Goal: Find contact information: Find contact information

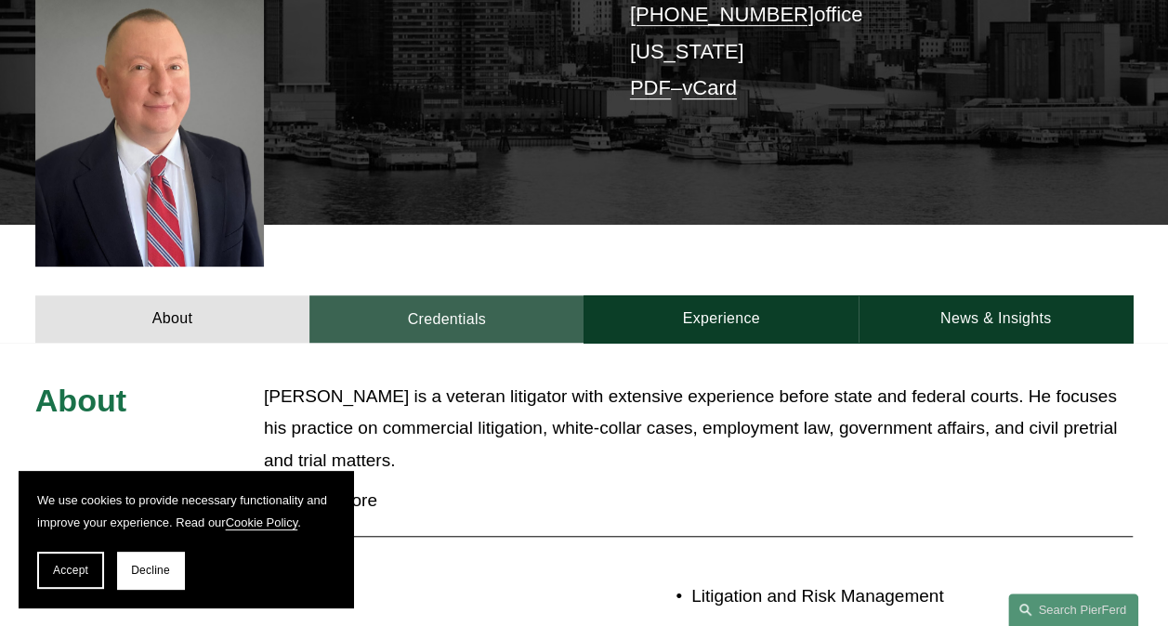
scroll to position [557, 0]
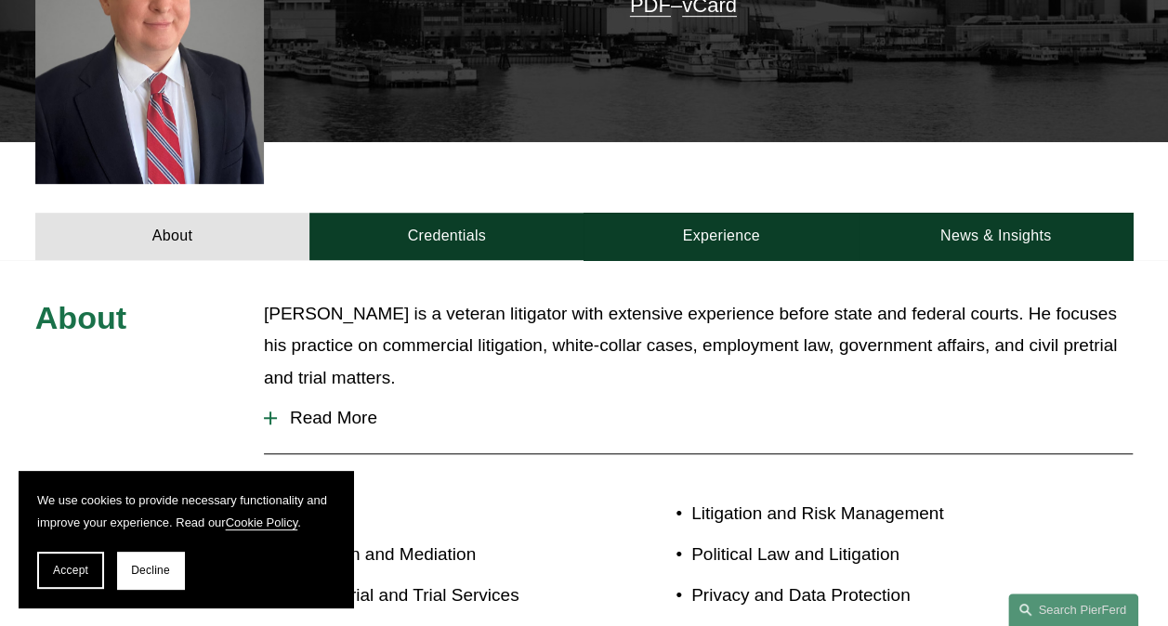
click at [142, 575] on span "Decline" at bounding box center [150, 570] width 39 height 13
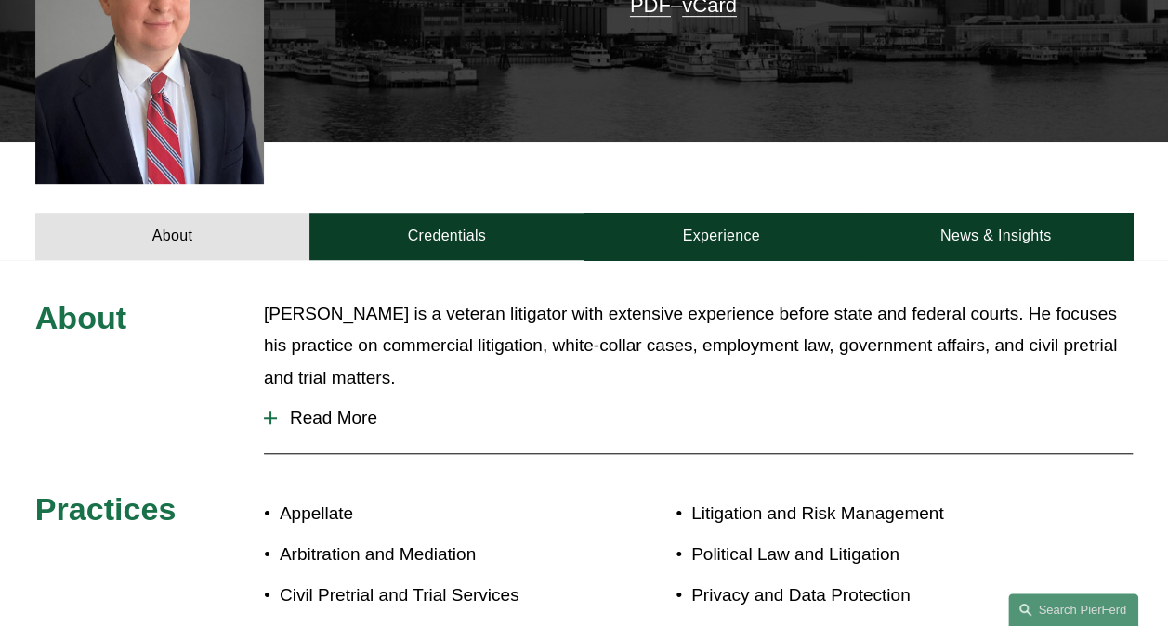
click at [298, 408] on span "Read More" at bounding box center [704, 418] width 855 height 20
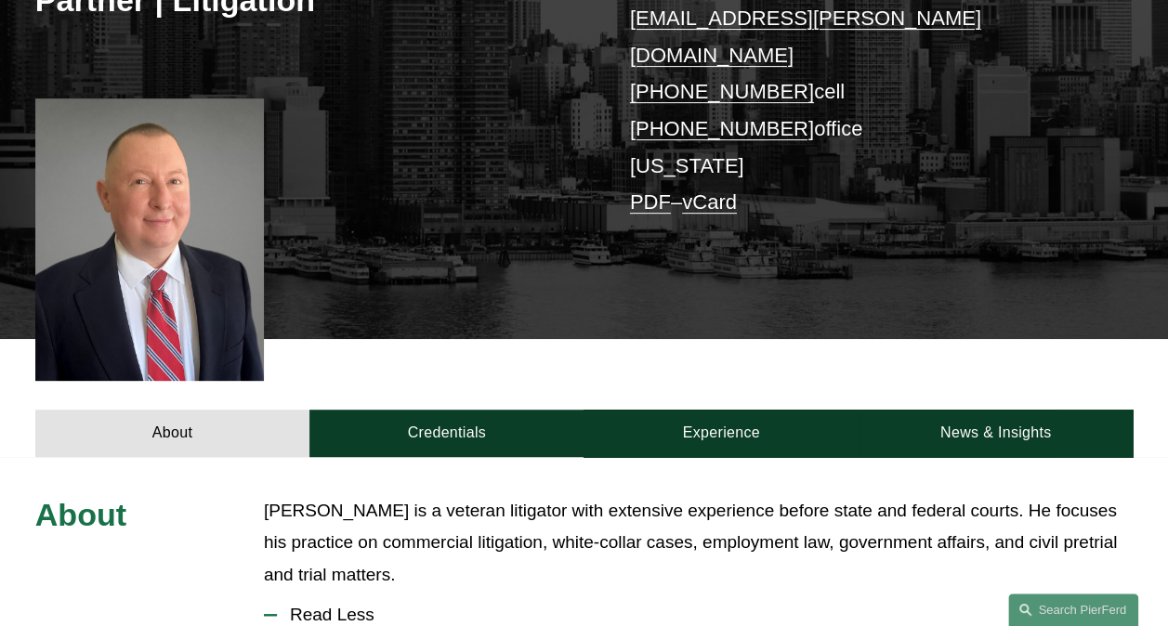
scroll to position [279, 0]
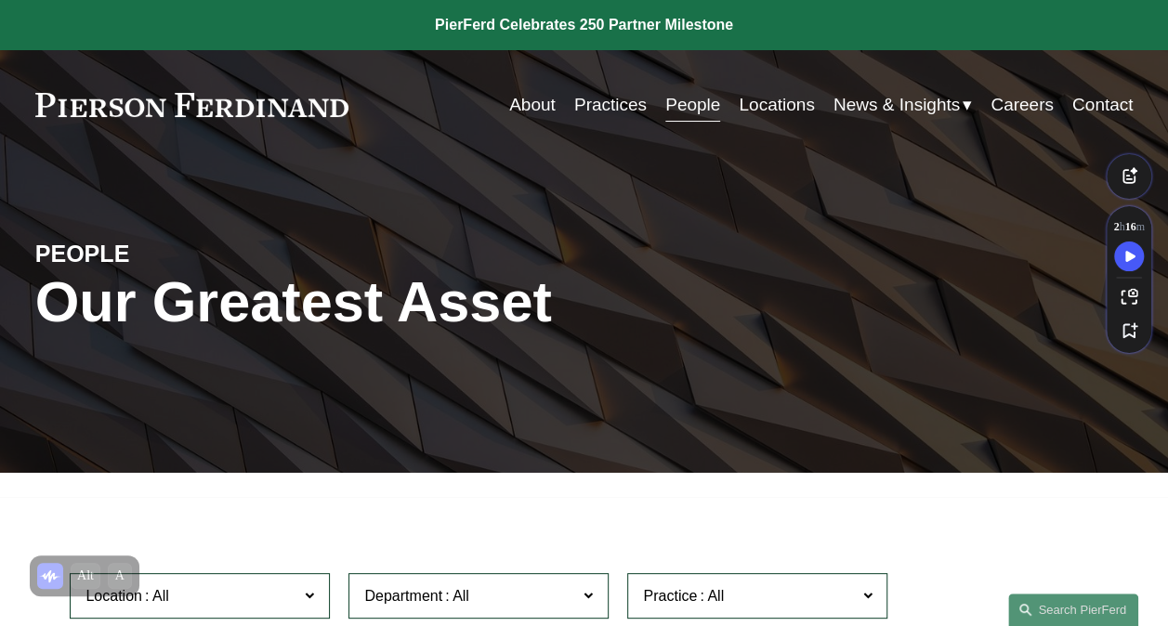
click at [793, 111] on link "Locations" at bounding box center [775, 104] width 75 height 35
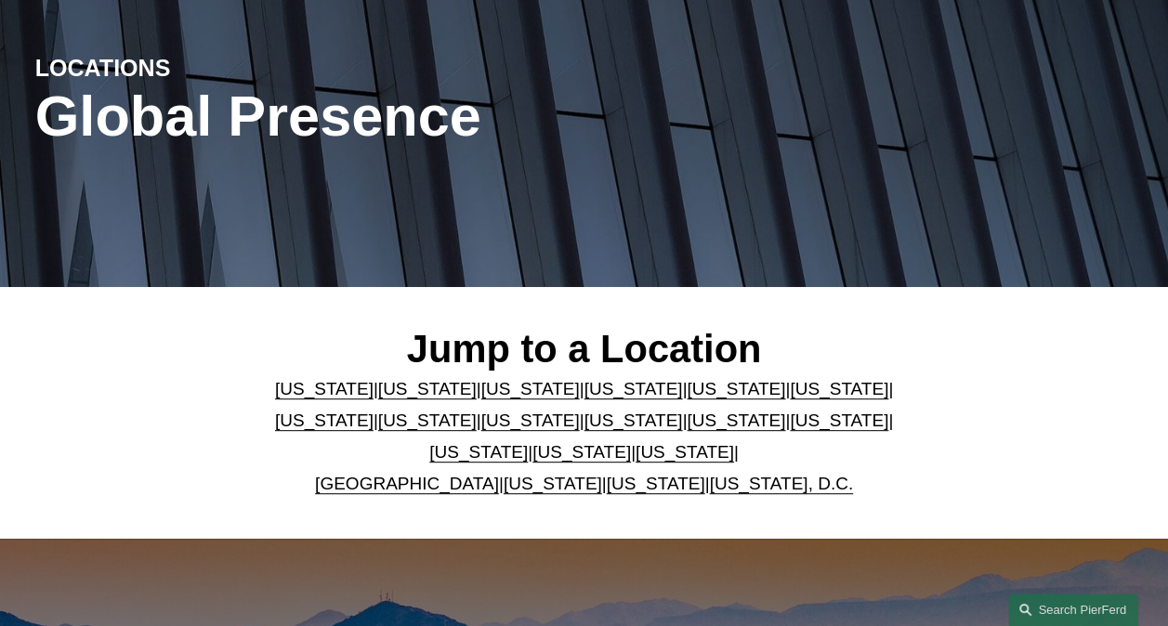
scroll to position [279, 0]
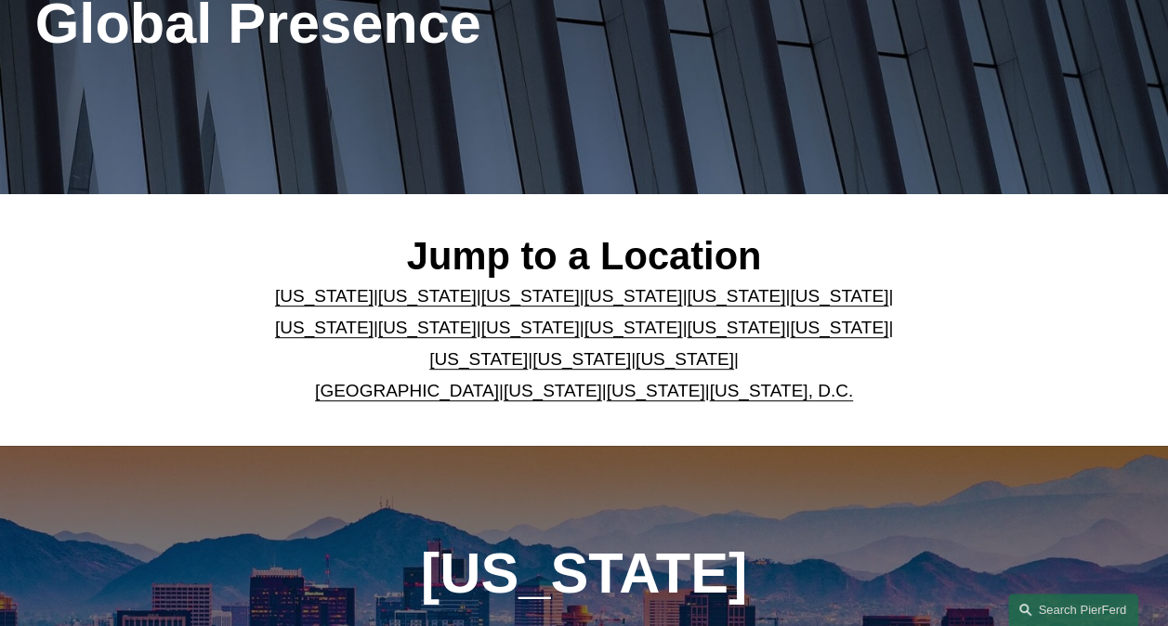
click at [686, 335] on link "[US_STATE]" at bounding box center [735, 328] width 98 height 20
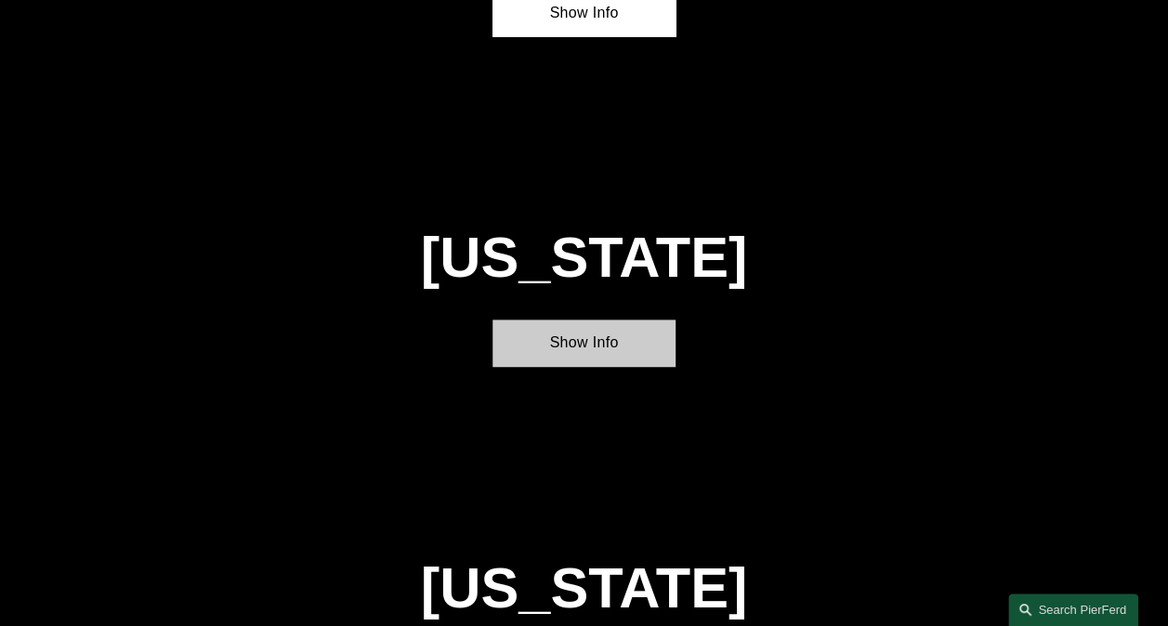
scroll to position [3978, 0]
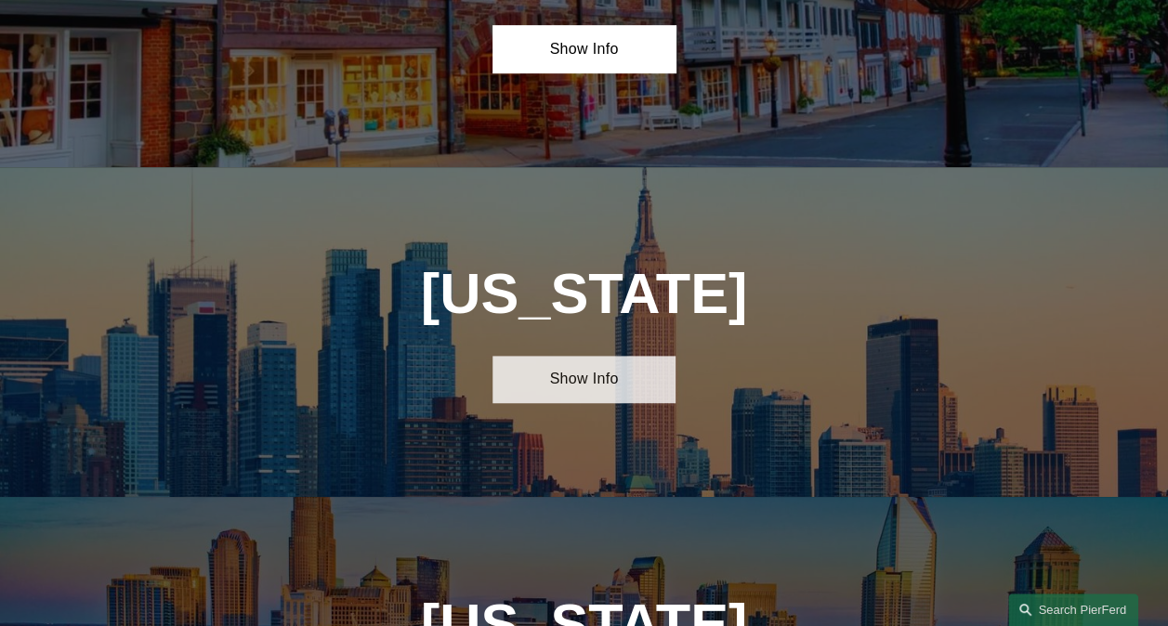
click at [619, 356] on link "Show Info" at bounding box center [583, 379] width 183 height 47
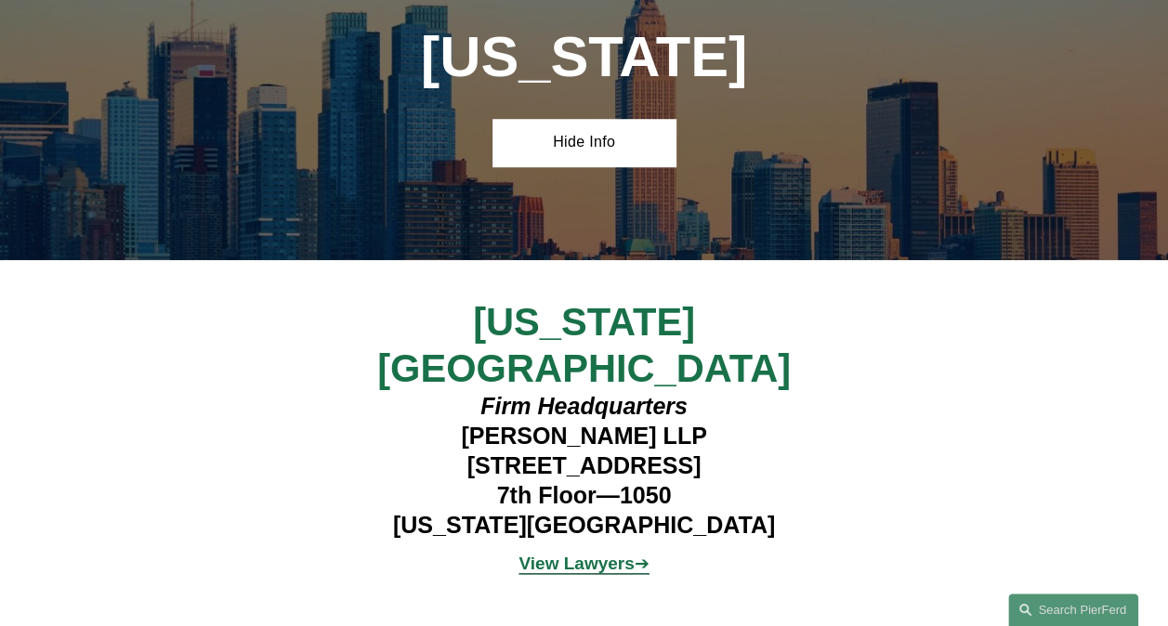
scroll to position [4257, 0]
